Goal: Find contact information: Find contact information

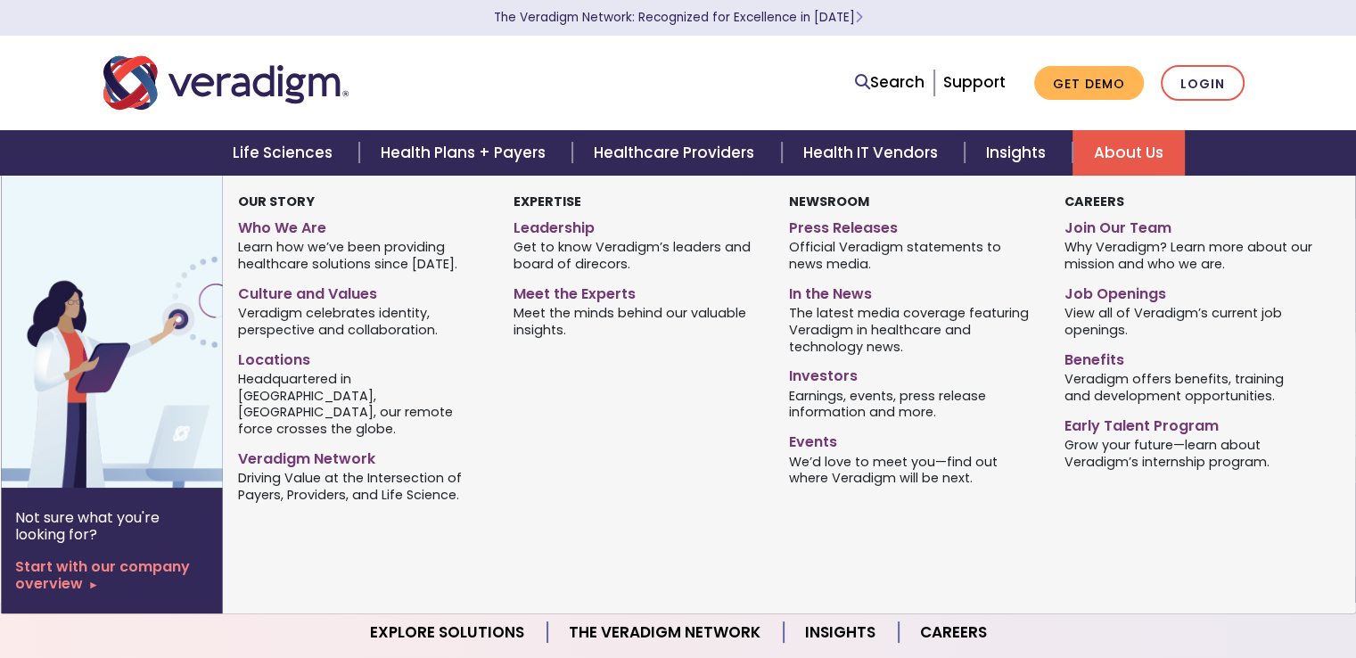
click at [1159, 169] on link "About Us" at bounding box center [1128, 152] width 112 height 45
click at [1144, 161] on link "About Us" at bounding box center [1128, 152] width 112 height 45
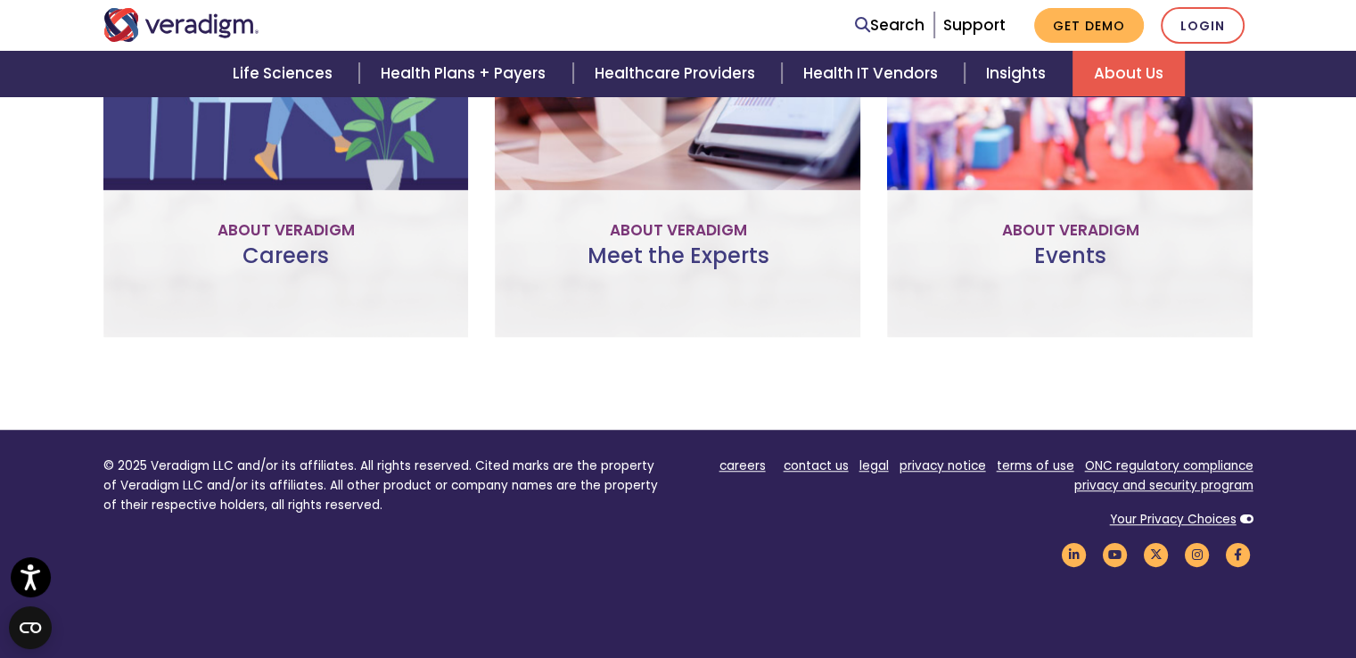
scroll to position [1519, 0]
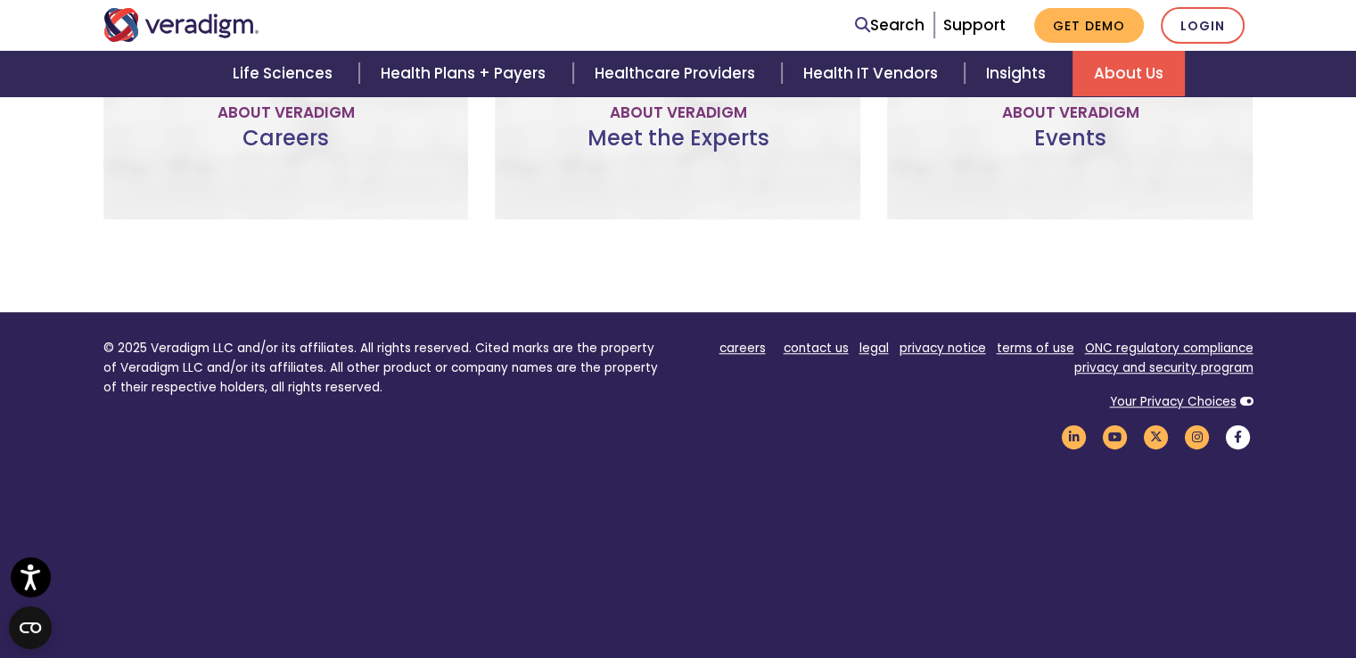
click at [1230, 425] on icon "Veradigm Facebook Link" at bounding box center [1238, 437] width 30 height 24
click at [831, 340] on link "contact us" at bounding box center [815, 348] width 65 height 17
click at [820, 340] on link "contact us" at bounding box center [815, 348] width 65 height 17
